Goal: Complete application form: Complete application form

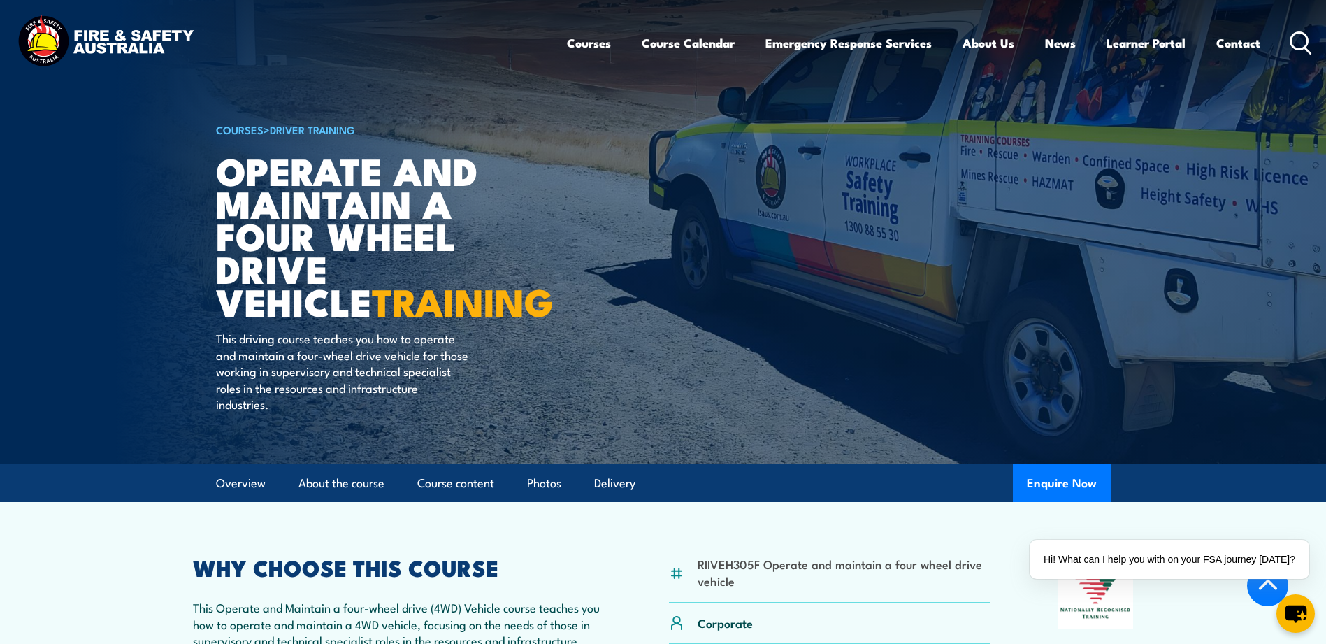
scroll to position [419, 0]
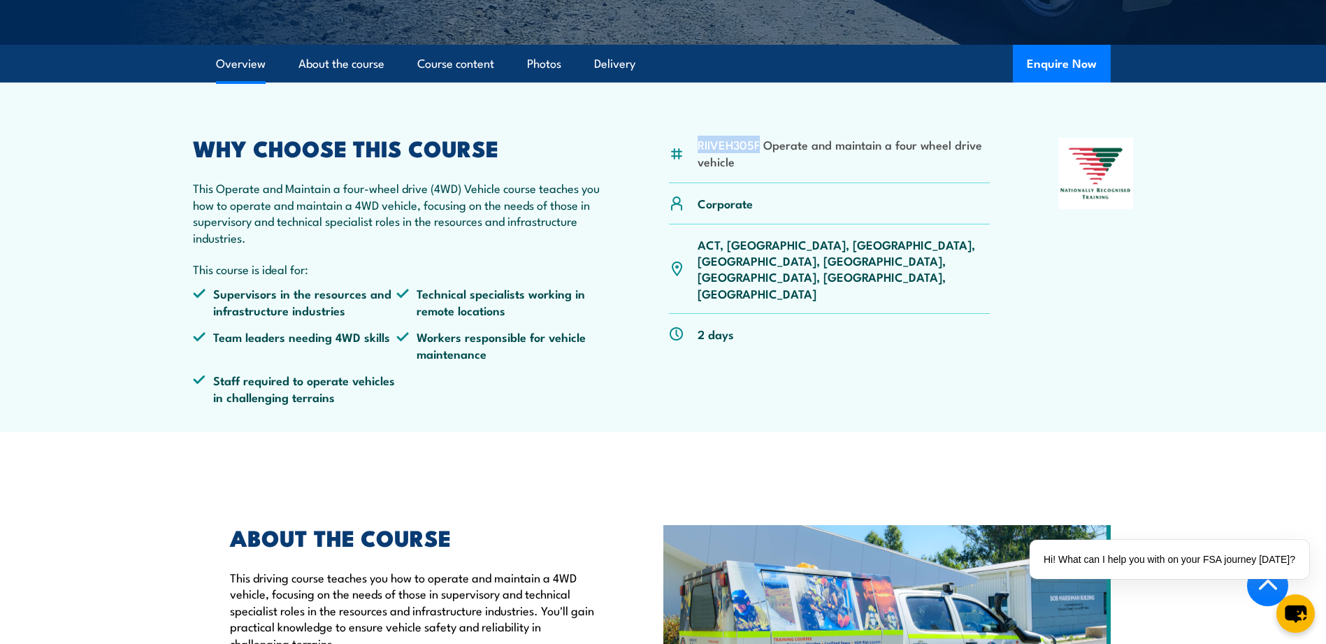
drag, startPoint x: 699, startPoint y: 144, endPoint x: 759, endPoint y: 143, distance: 60.1
click at [759, 143] on li "RIIVEH305F Operate and maintain a four wheel drive vehicle" at bounding box center [844, 152] width 293 height 33
copy li "RIIVEH305F"
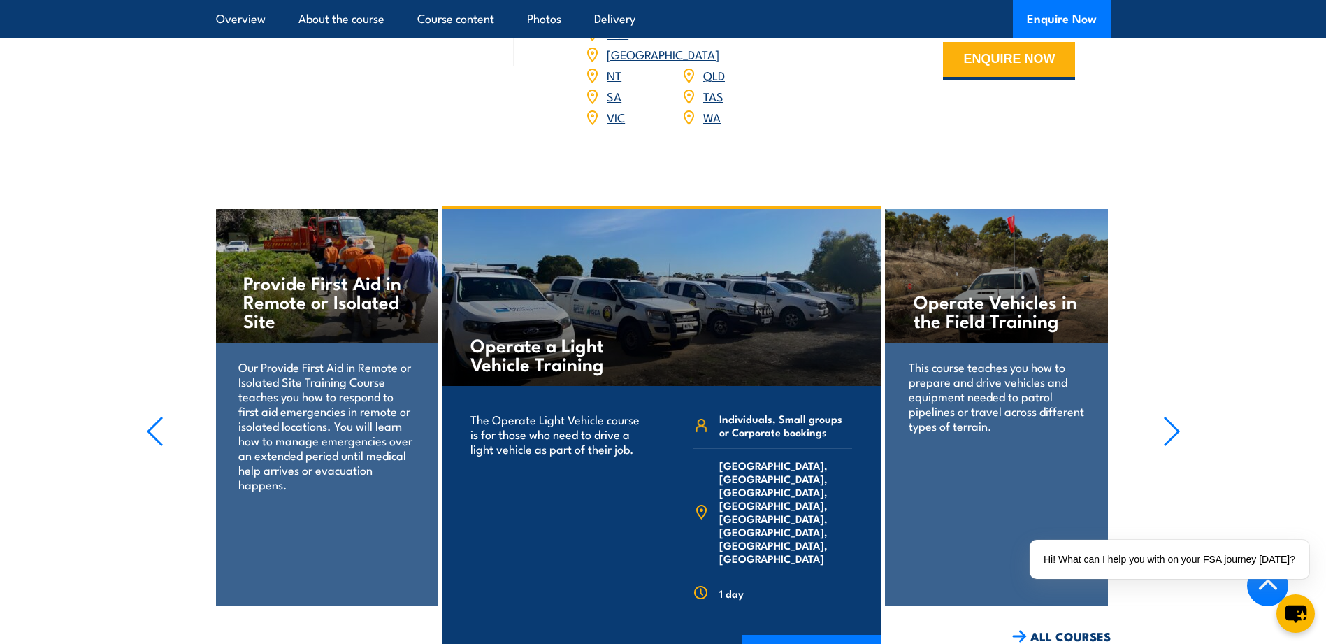
scroll to position [1993, 0]
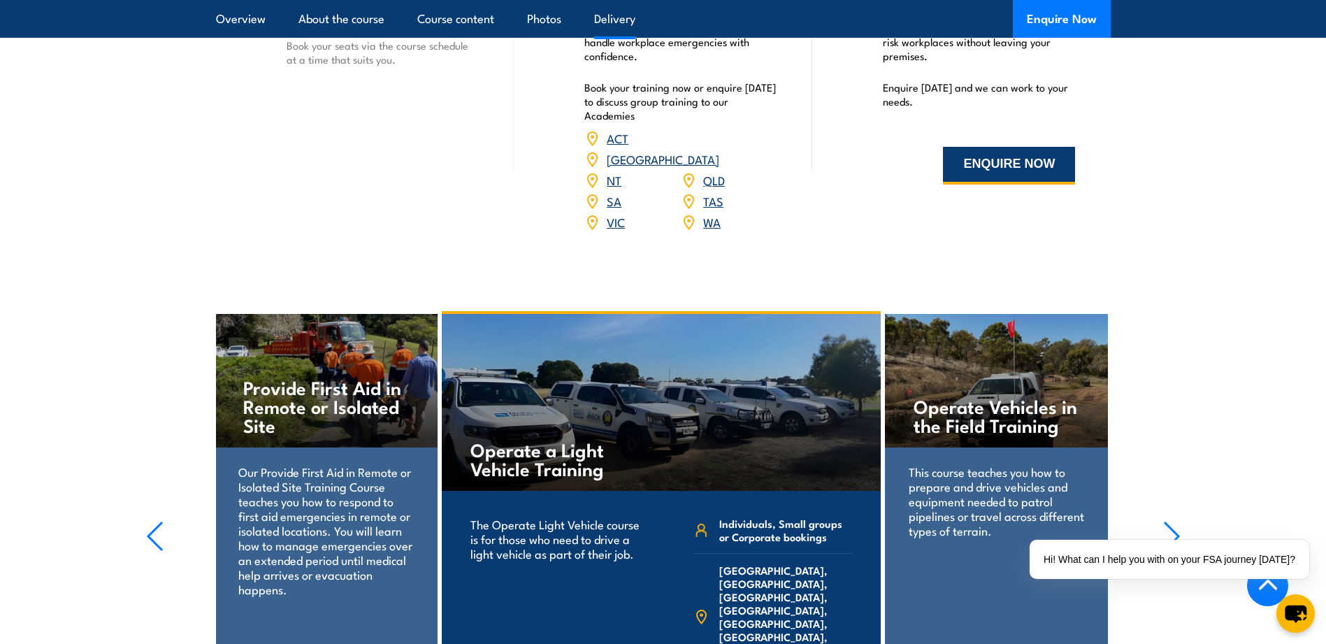
click at [1006, 166] on button "ENQUIRE NOW" at bounding box center [1009, 166] width 132 height 38
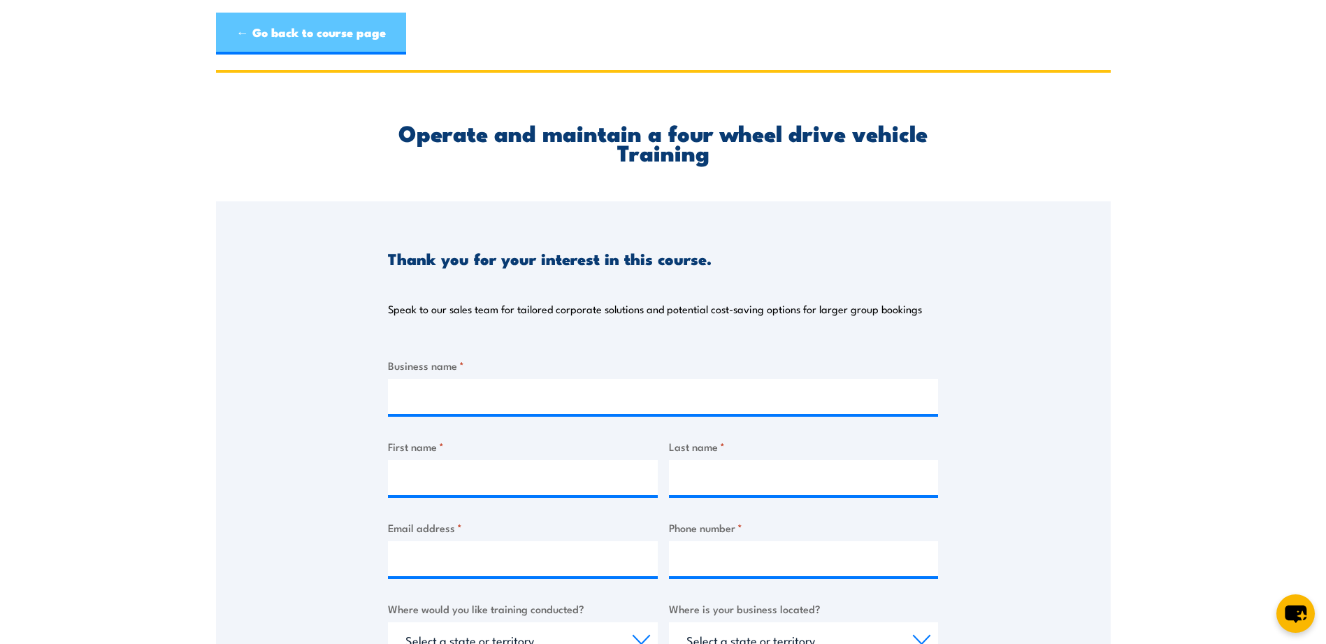
click at [322, 34] on link "← Go back to course page" at bounding box center [311, 34] width 190 height 42
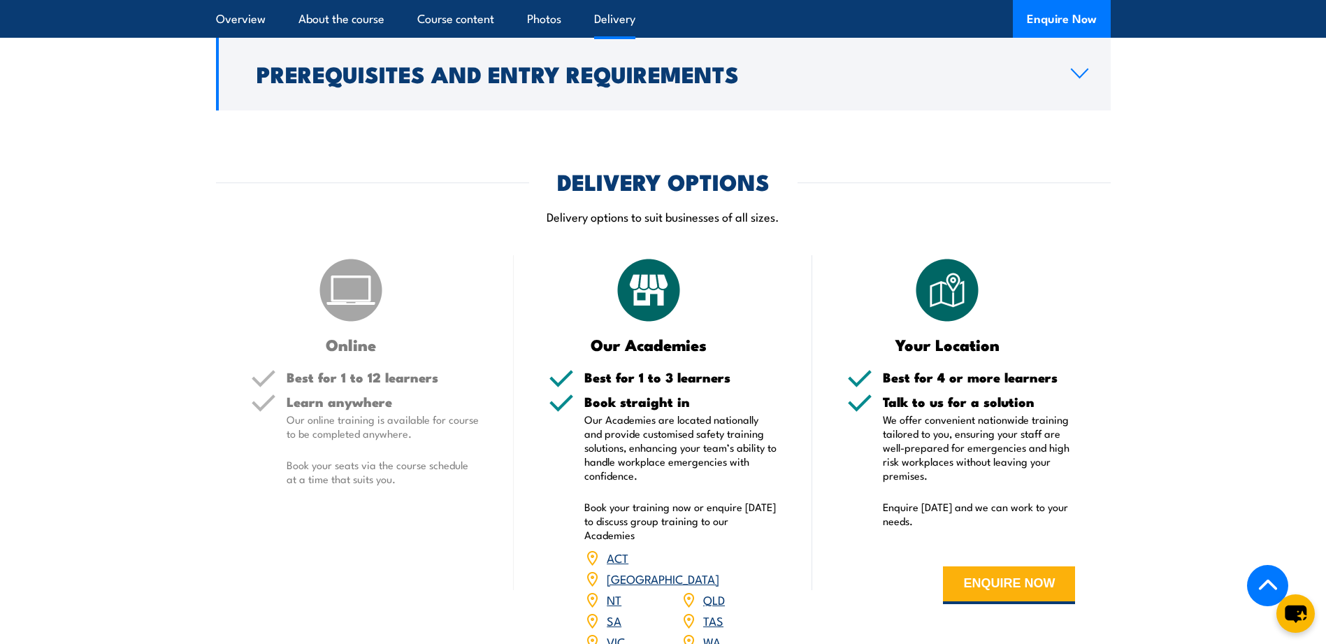
scroll to position [1678, 0]
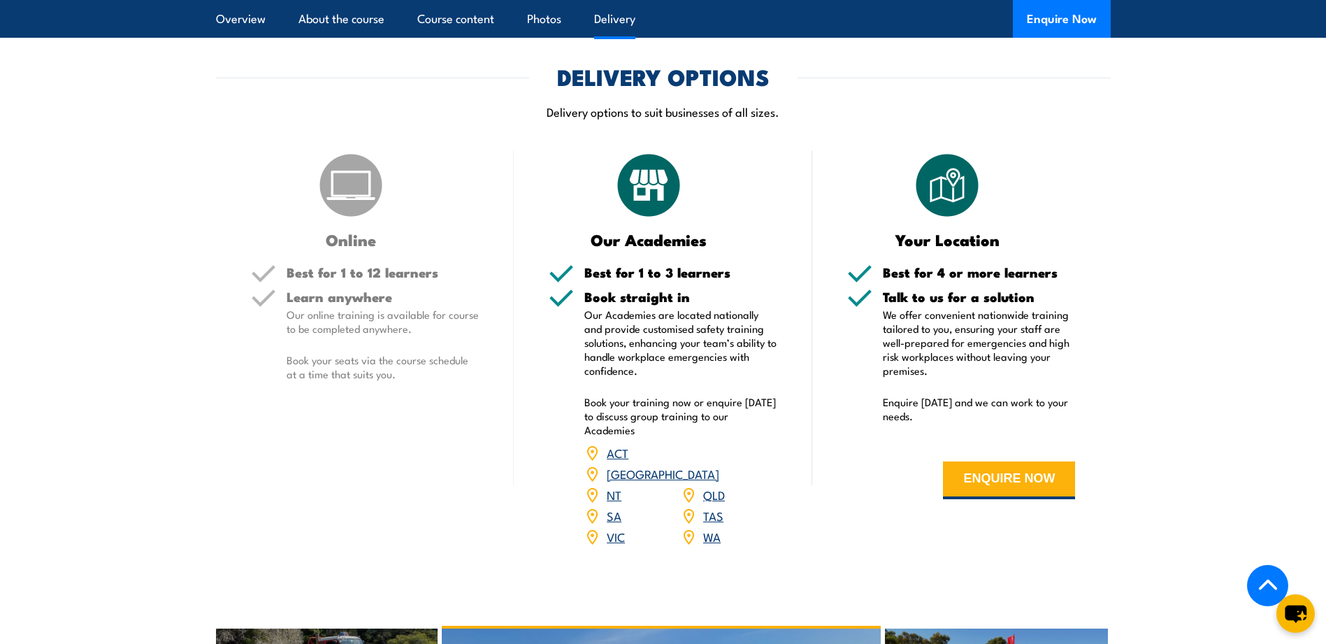
click at [618, 528] on link "VIC" at bounding box center [616, 536] width 18 height 17
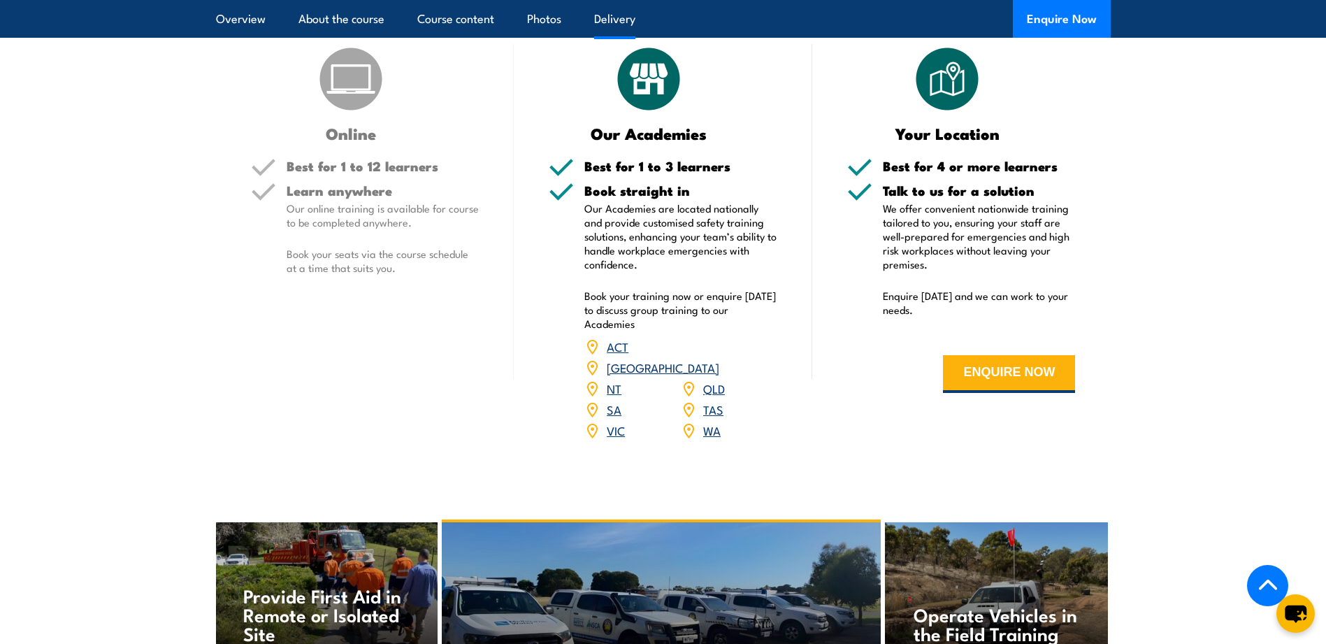
scroll to position [1783, 0]
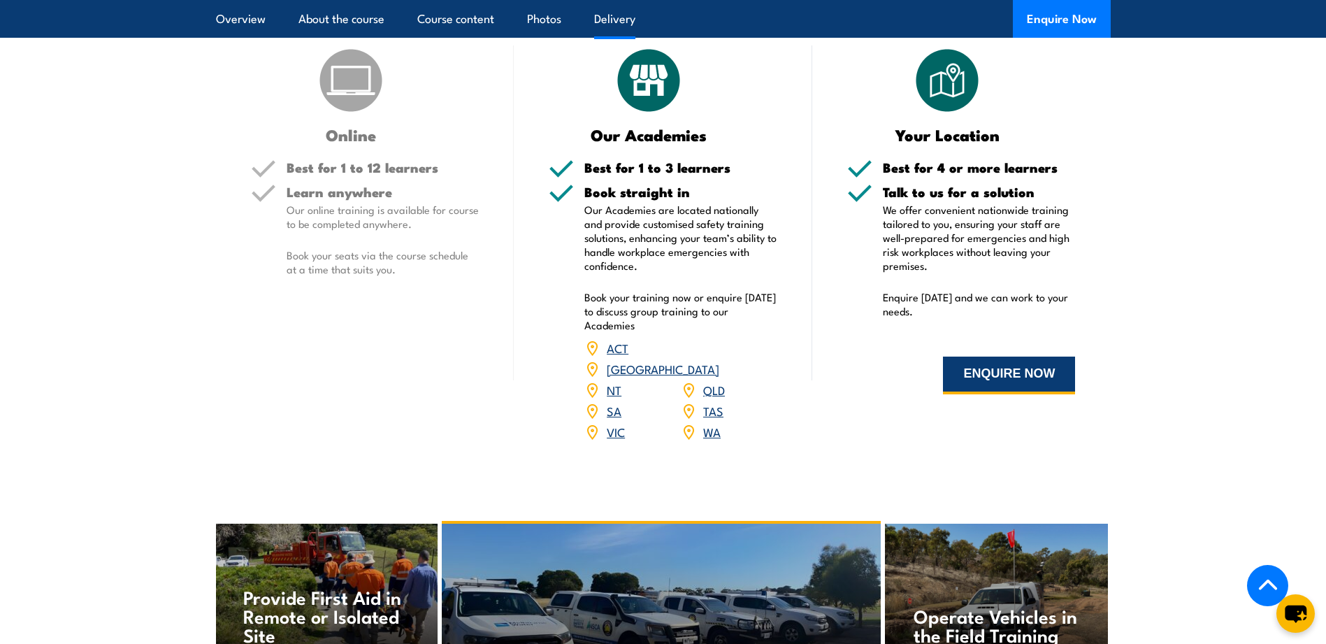
click at [998, 373] on button "ENQUIRE NOW" at bounding box center [1009, 376] width 132 height 38
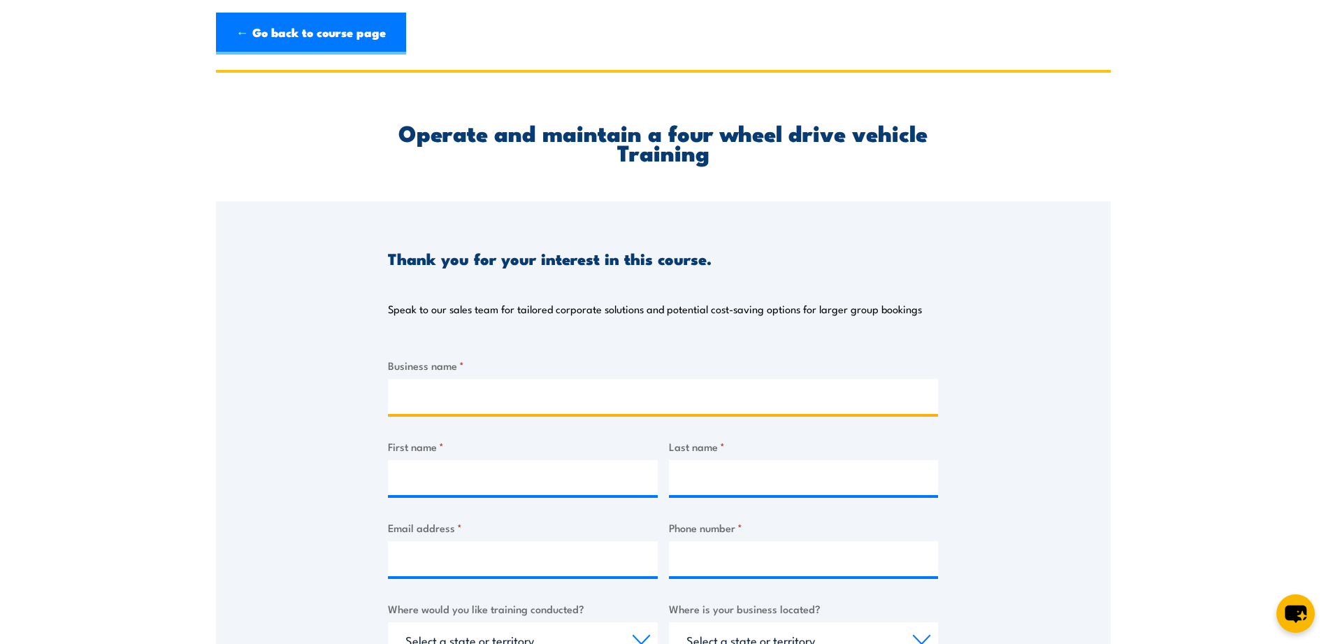
click at [605, 402] on input "Business name *" at bounding box center [663, 396] width 550 height 35
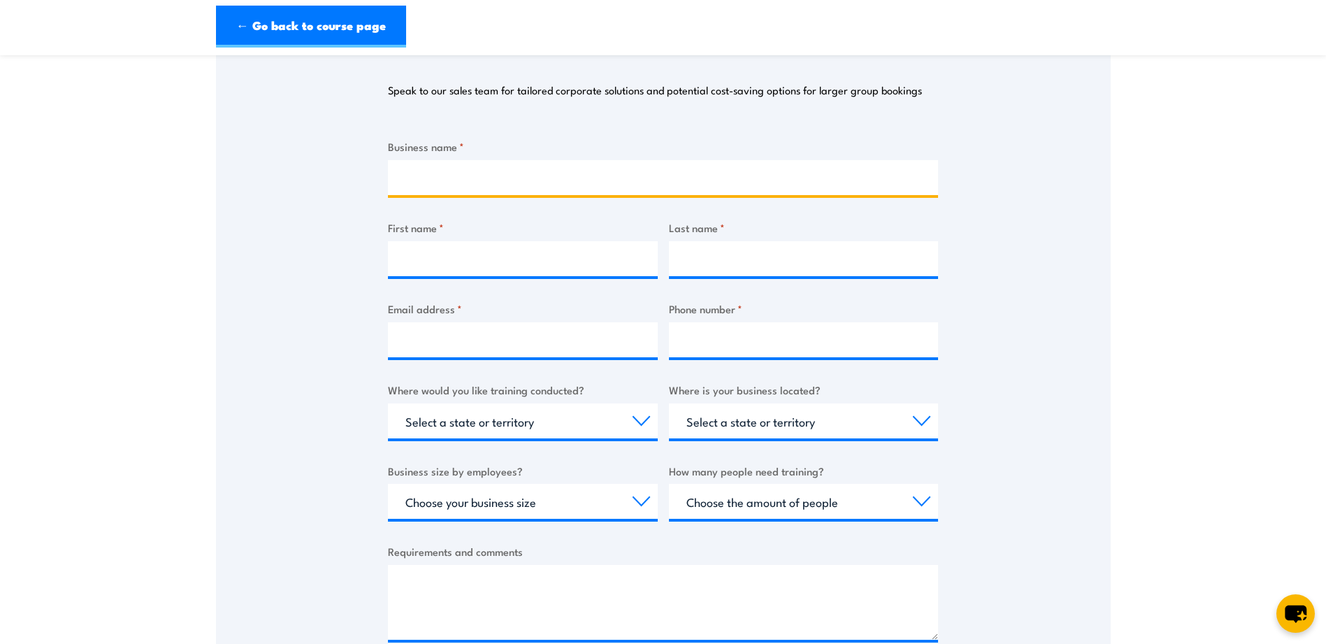
scroll to position [210, 0]
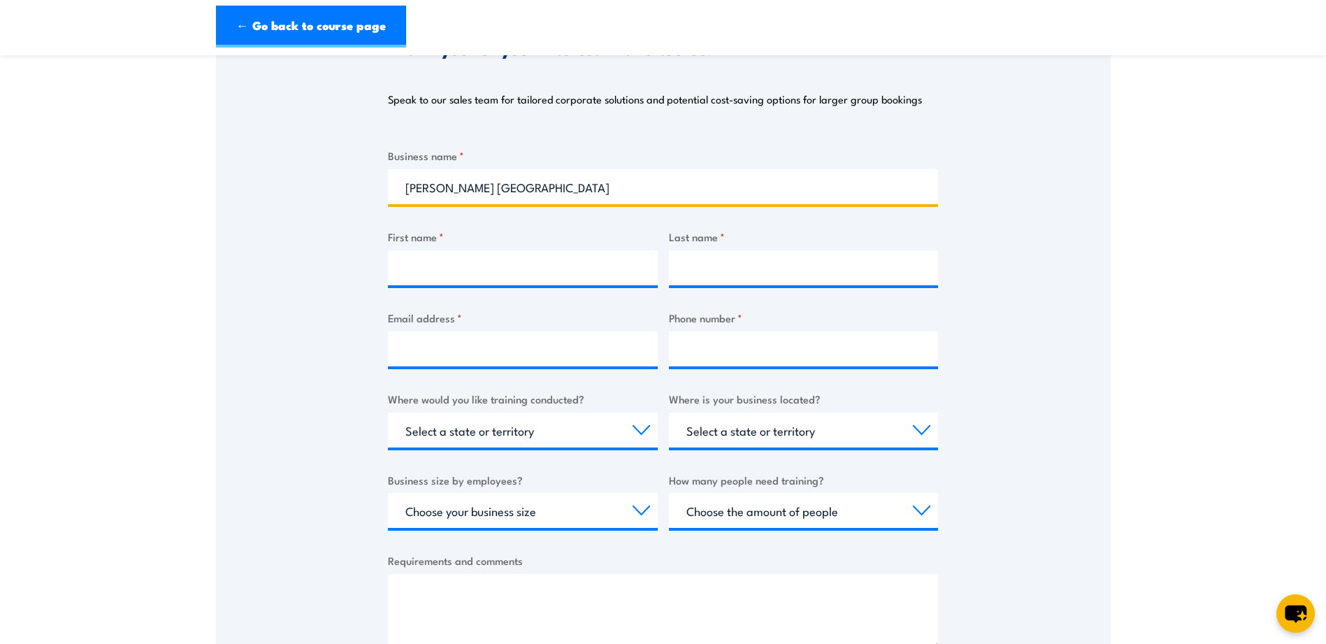
type input "[PERSON_NAME] [GEOGRAPHIC_DATA]"
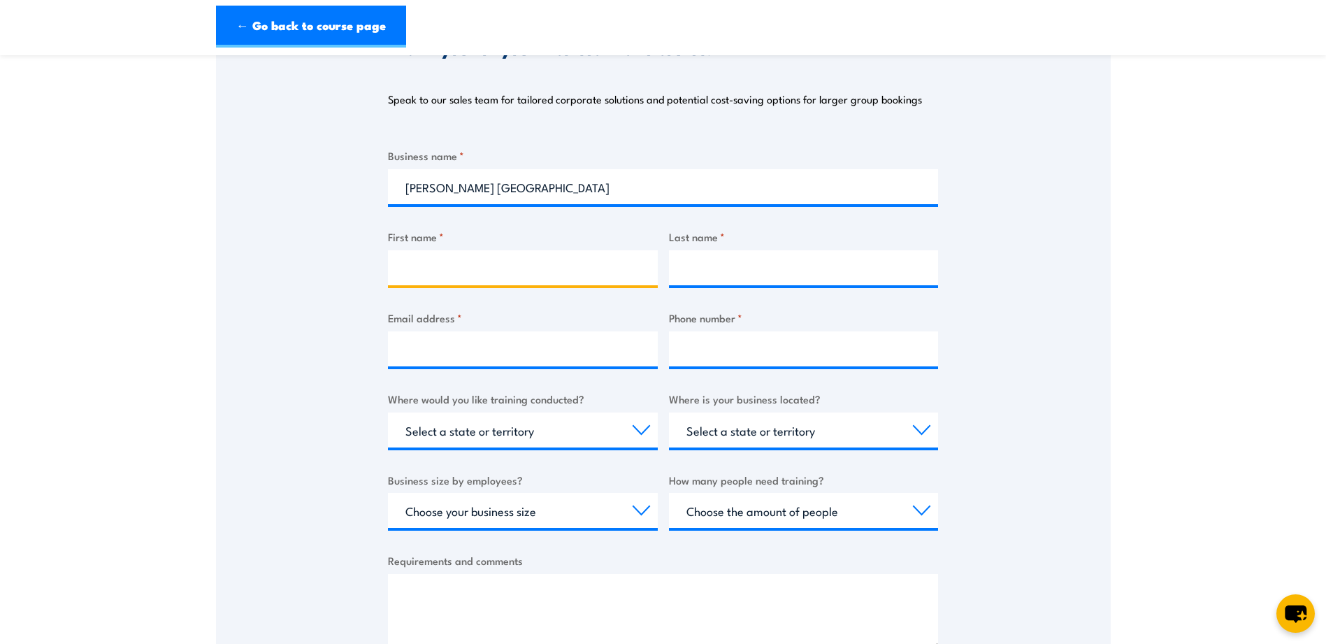
click at [502, 273] on input "First name *" at bounding box center [523, 267] width 270 height 35
type input "[PERSON_NAME]"
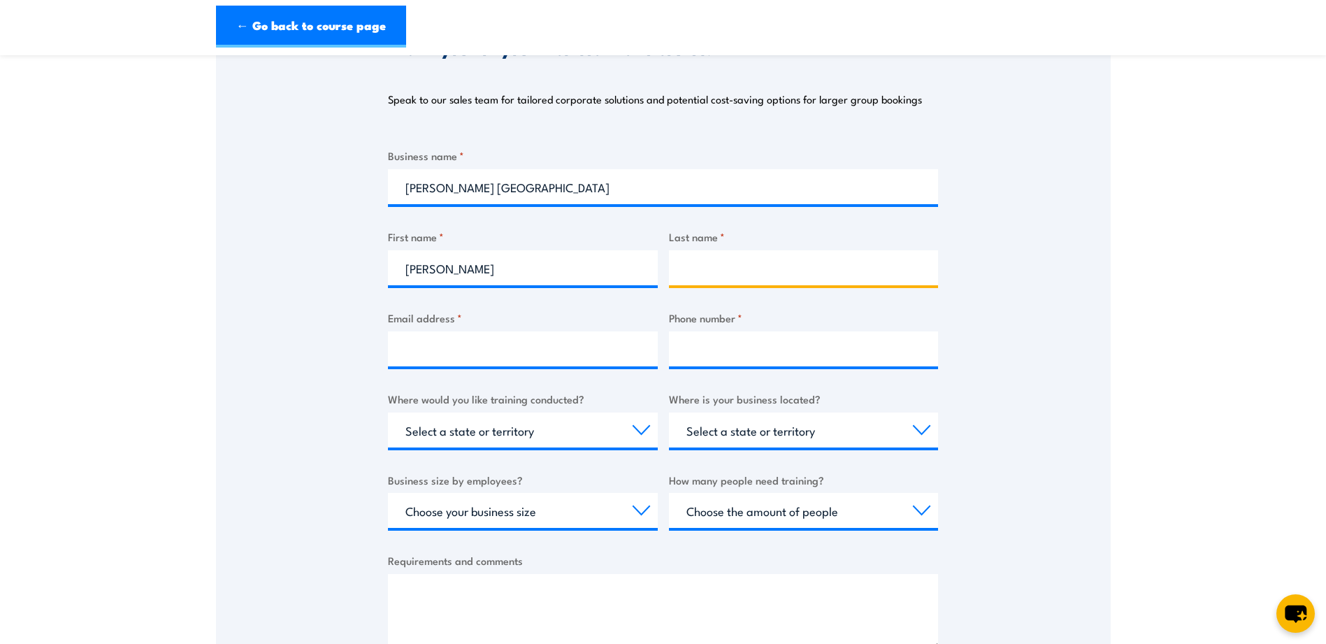
click at [721, 278] on input "Last name *" at bounding box center [804, 267] width 270 height 35
type input "Supian"
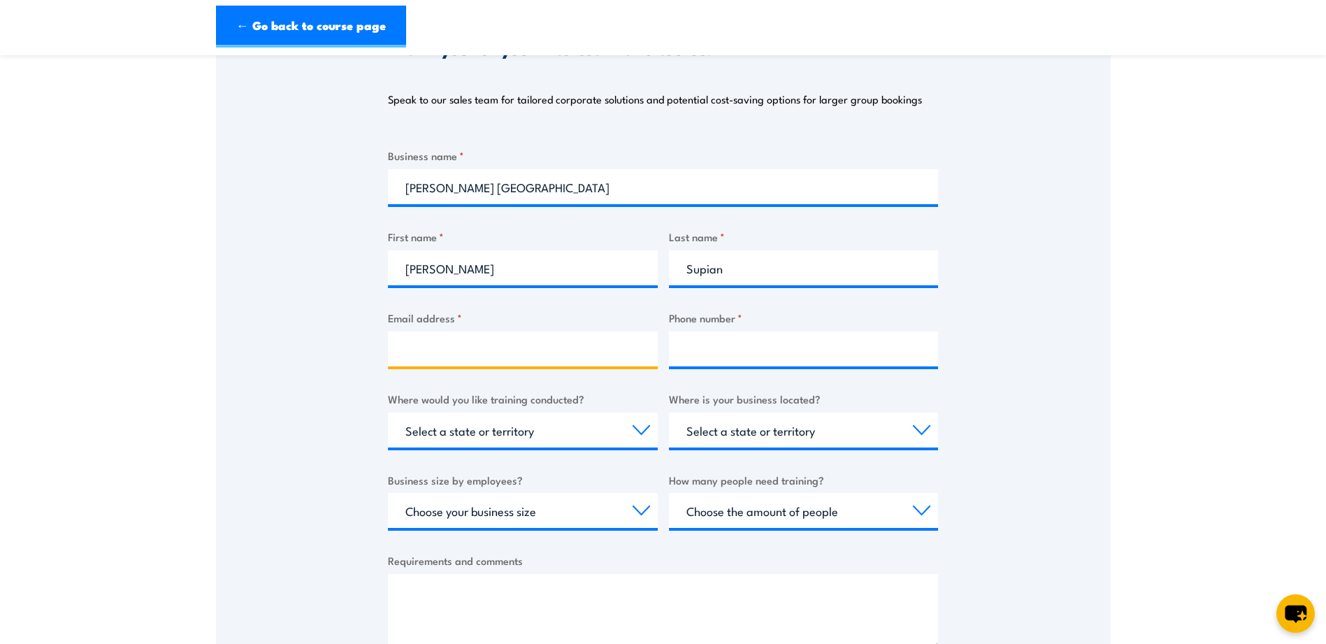
click at [587, 340] on input "Email address *" at bounding box center [523, 348] width 270 height 35
type input "[EMAIL_ADDRESS][PERSON_NAME][DOMAIN_NAME]"
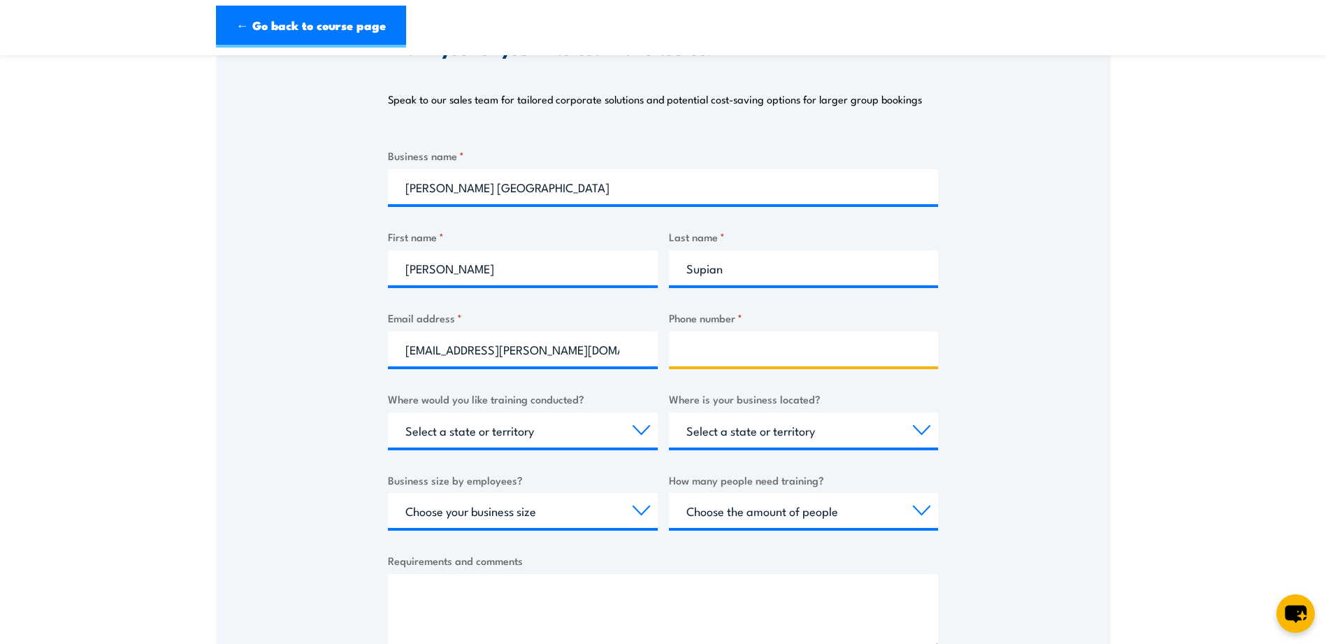
click at [728, 352] on input "Phone number *" at bounding box center [804, 348] width 270 height 35
type input "0455621861"
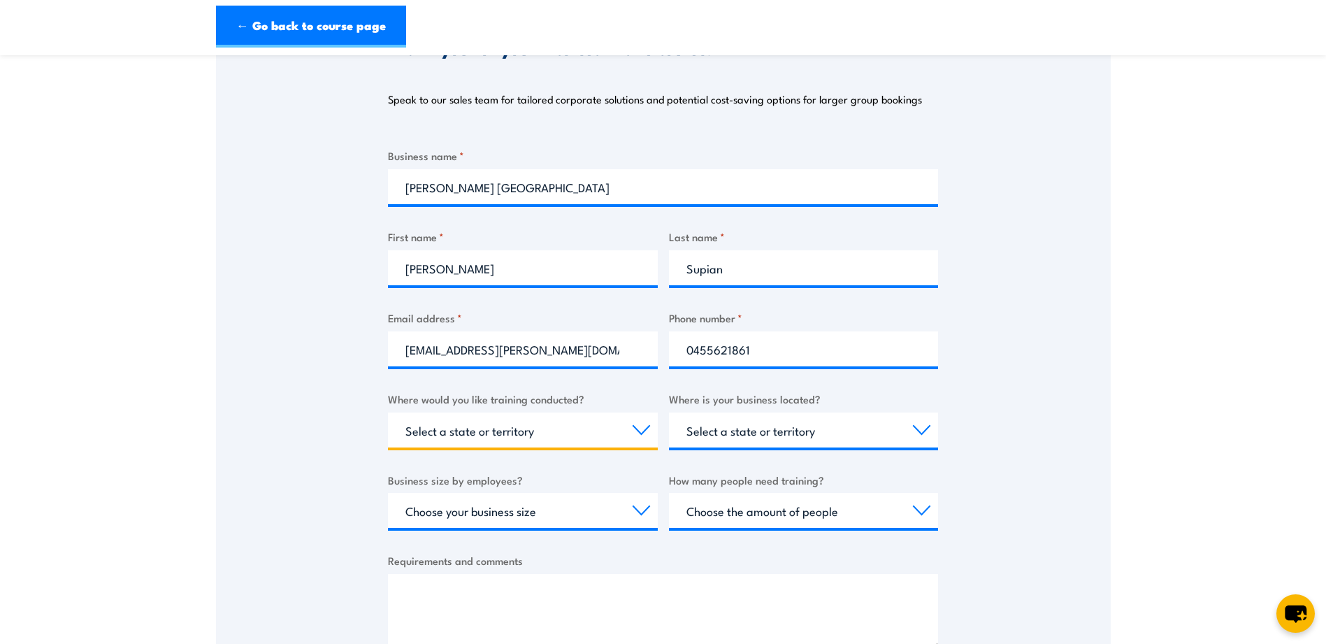
click at [643, 427] on select "Select a state or territory Nationally - multiple locations [GEOGRAPHIC_DATA] […" at bounding box center [523, 429] width 270 height 35
select select "VIC"
click at [388, 412] on select "Select a state or territory Nationally - multiple locations [GEOGRAPHIC_DATA] […" at bounding box center [523, 429] width 270 height 35
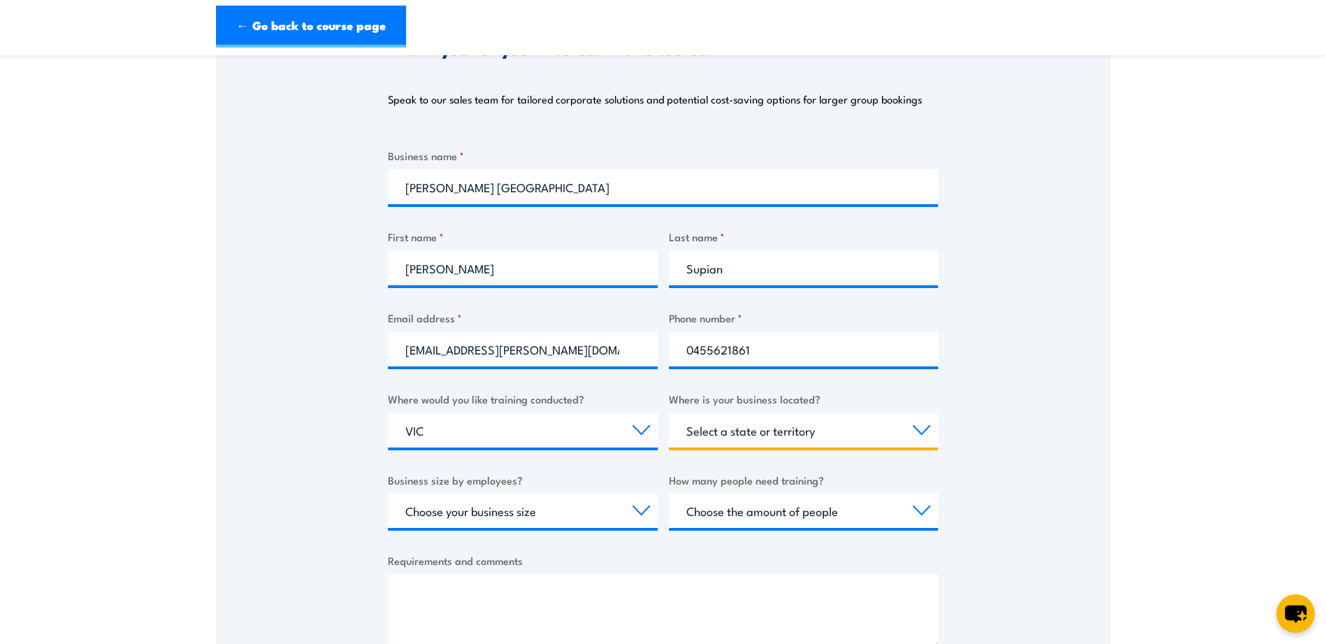
click at [924, 433] on select "Select a state or territory [GEOGRAPHIC_DATA] [GEOGRAPHIC_DATA] [GEOGRAPHIC_DAT…" at bounding box center [804, 429] width 270 height 35
click at [1024, 400] on div "Thank you for your interest in this course. Speak to our sales team for tailore…" at bounding box center [663, 341] width 895 height 698
click at [933, 435] on select "Select a state or territory [GEOGRAPHIC_DATA] [GEOGRAPHIC_DATA] [GEOGRAPHIC_DAT…" at bounding box center [804, 429] width 270 height 35
click at [917, 434] on select "Select a state or territory [GEOGRAPHIC_DATA] [GEOGRAPHIC_DATA] [GEOGRAPHIC_DAT…" at bounding box center [804, 429] width 270 height 35
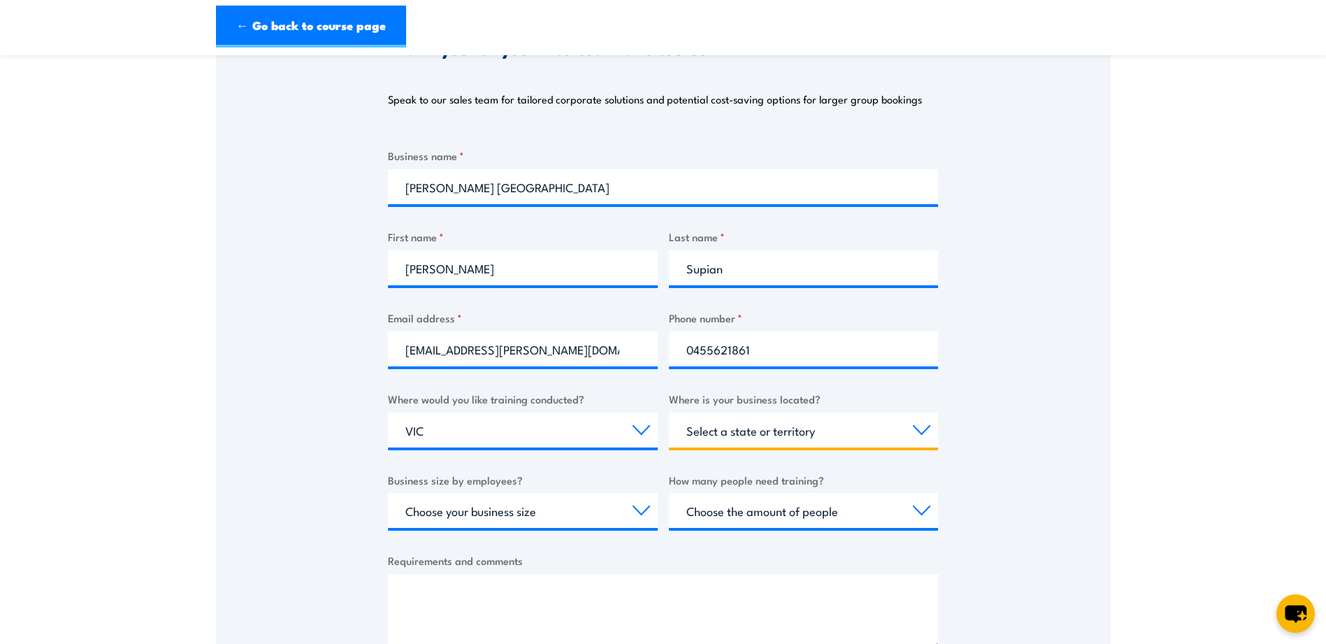
select select "VIC"
click at [669, 412] on select "Select a state or territory [GEOGRAPHIC_DATA] [GEOGRAPHIC_DATA] [GEOGRAPHIC_DAT…" at bounding box center [804, 429] width 270 height 35
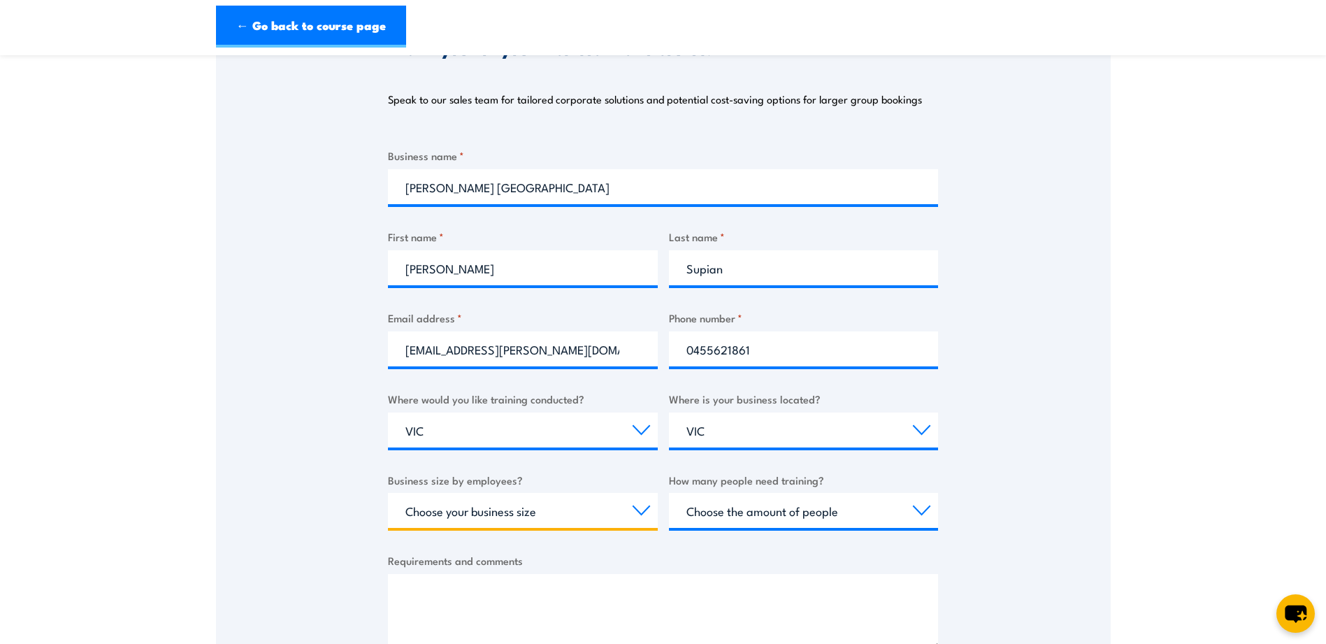
click at [640, 508] on select "Choose your business size 1 to 19 20 to 199 200+" at bounding box center [523, 510] width 270 height 35
select select "20 to 199"
click at [388, 493] on select "Choose your business size 1 to 19 20 to 199 200+" at bounding box center [523, 510] width 270 height 35
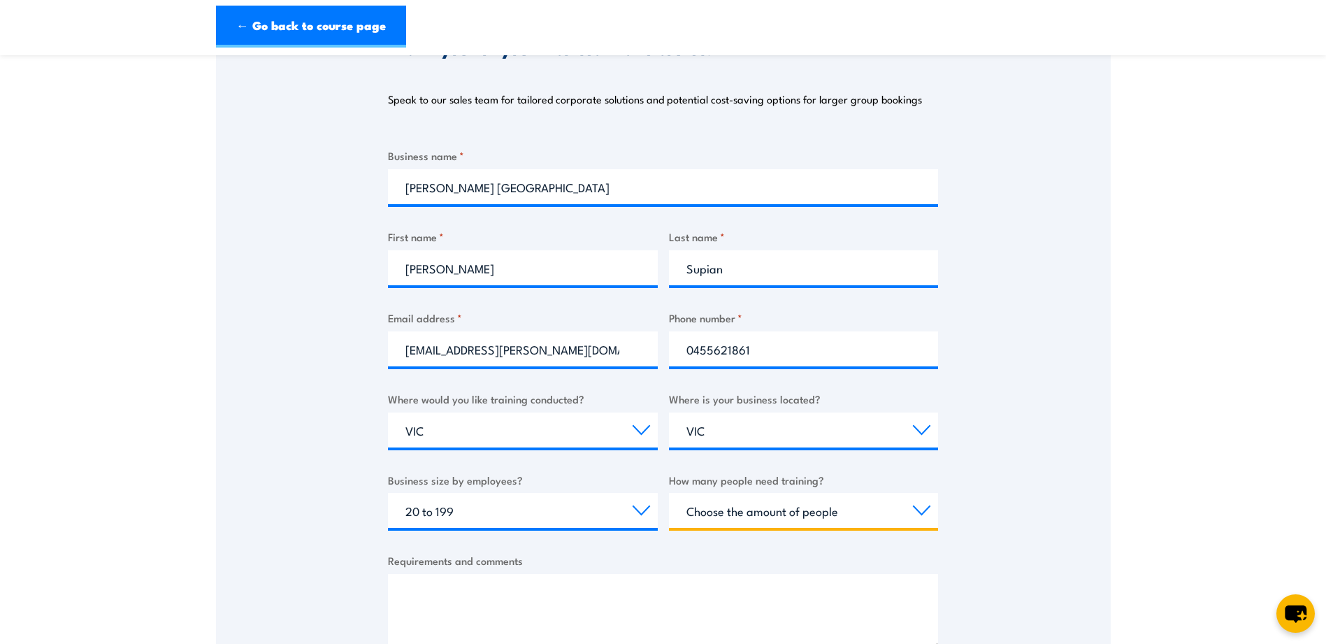
click at [889, 508] on select "Choose the amount of people 1 to 4 5 to 19 20+" at bounding box center [804, 510] width 270 height 35
select select "1 to 4"
click at [669, 493] on select "Choose the amount of people 1 to 4 5 to 19 20+" at bounding box center [804, 510] width 270 height 35
click at [617, 592] on textarea "Requirements and comments" at bounding box center [663, 611] width 550 height 75
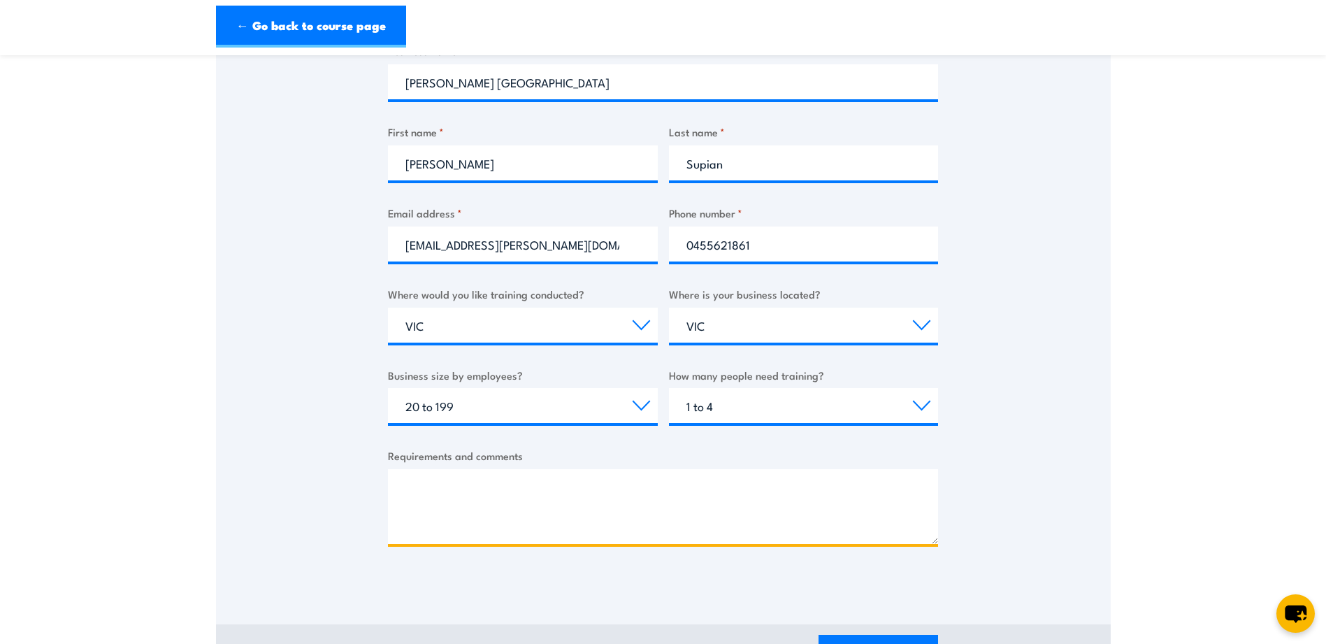
click at [486, 501] on textarea "Requirements and comments" at bounding box center [663, 506] width 550 height 75
click at [632, 494] on textarea "- 4WD training for 1 pax in between" at bounding box center [663, 506] width 550 height 75
click at [691, 487] on textarea "- 4WD training for 1 pax in between 6th" at bounding box center [663, 506] width 550 height 75
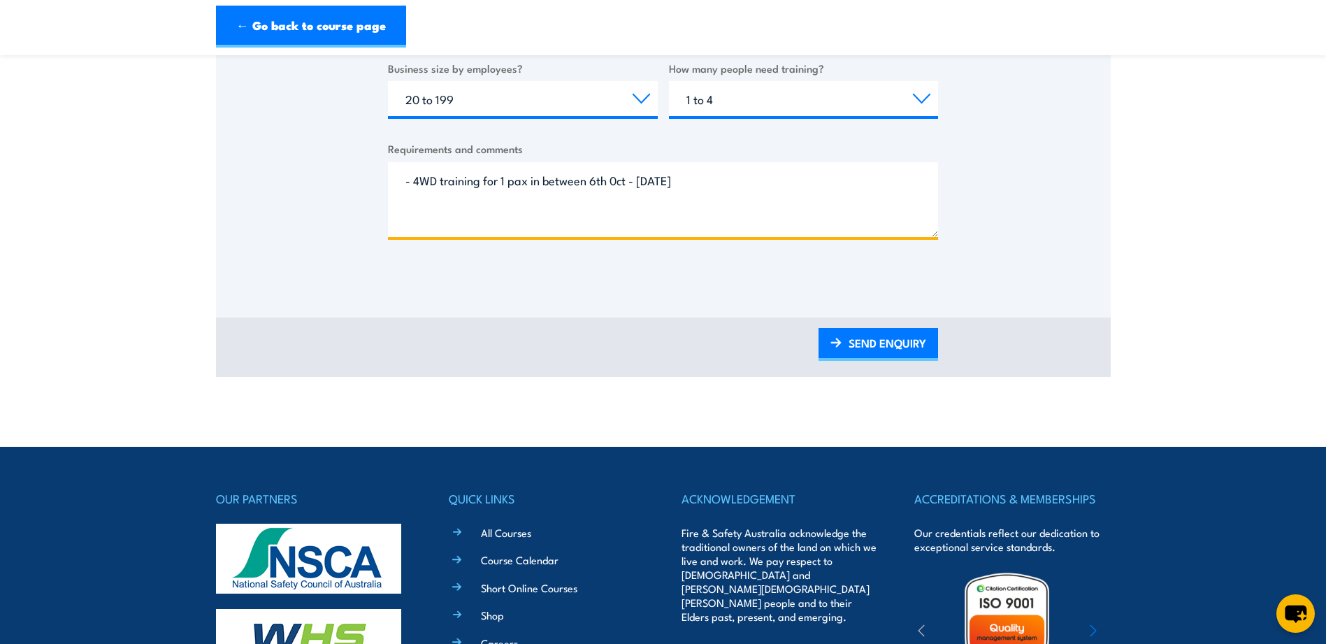
scroll to position [629, 0]
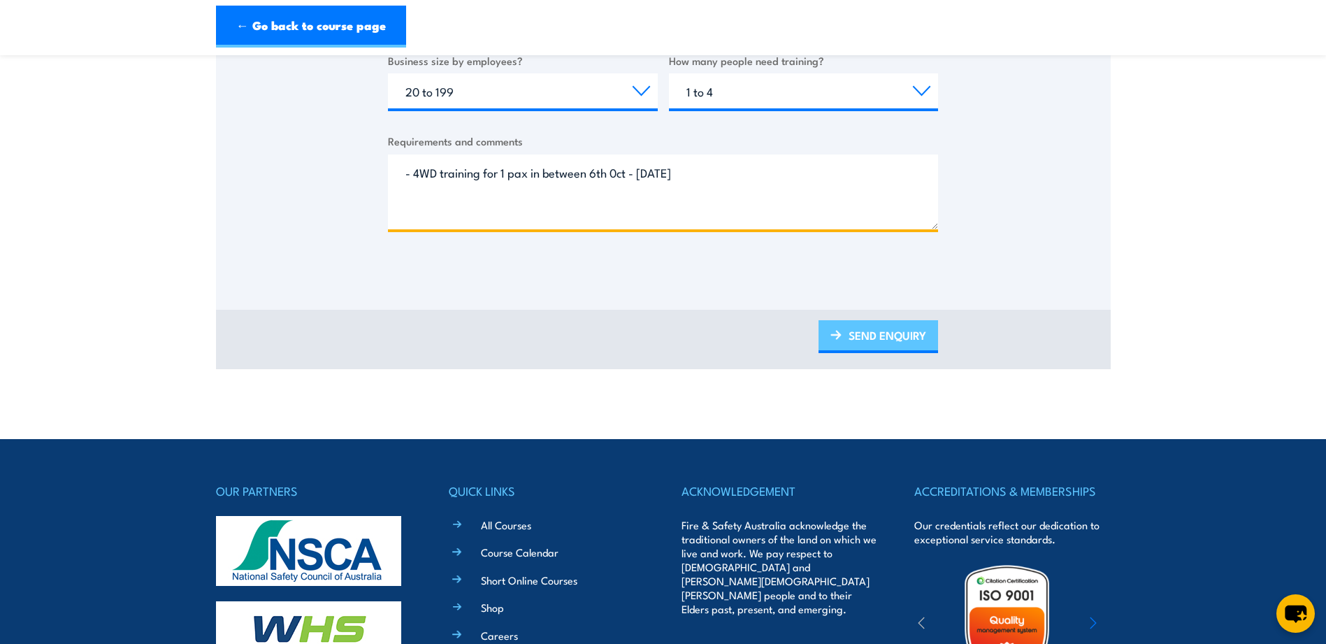
type textarea "- 4WD training for 1 pax in between 6th 0ct - [DATE]"
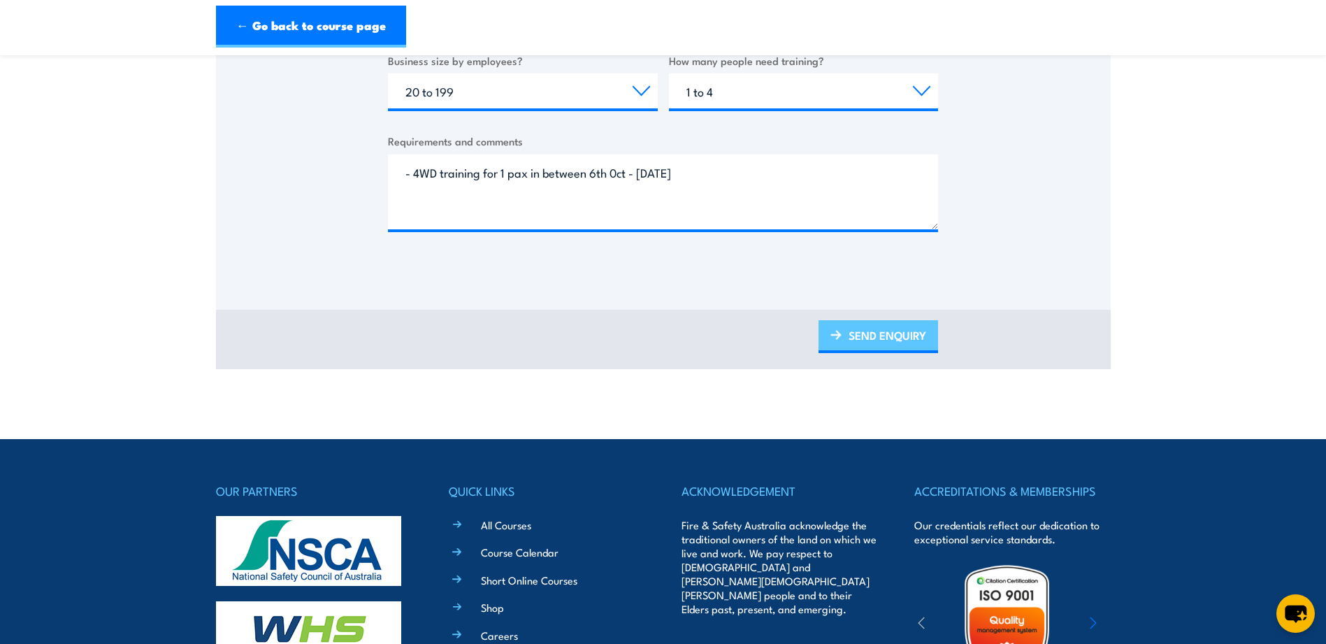
click at [891, 331] on link "SEND ENQUIRY" at bounding box center [879, 336] width 120 height 33
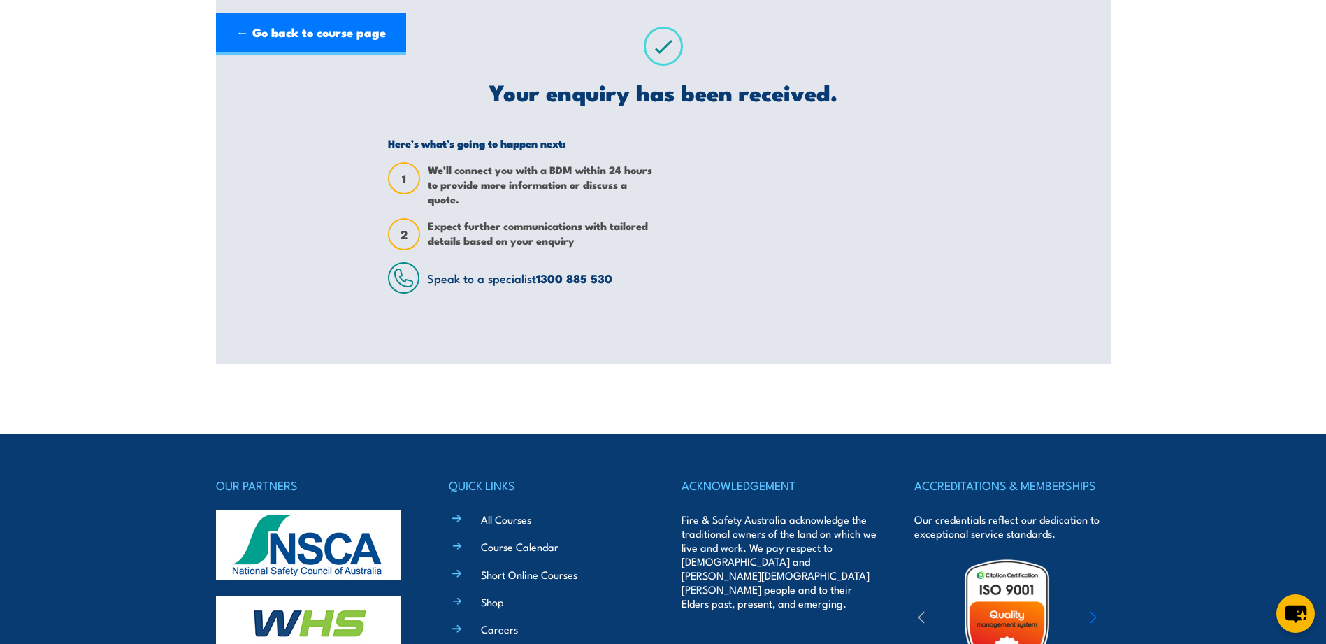
scroll to position [0, 0]
